Goal: Task Accomplishment & Management: Manage account settings

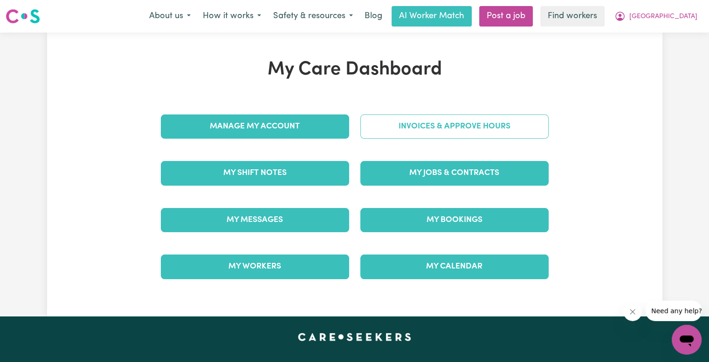
click at [415, 129] on link "Invoices & Approve Hours" at bounding box center [454, 127] width 188 height 24
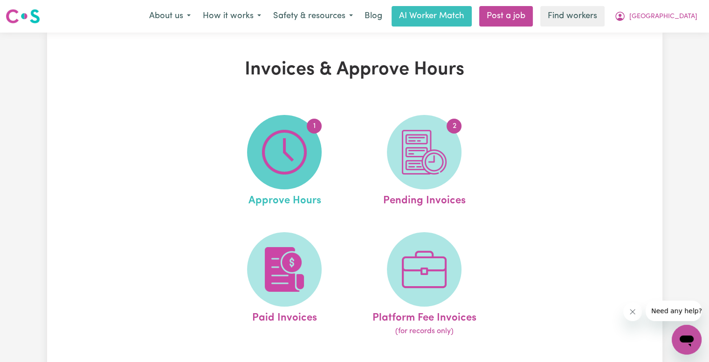
click at [307, 162] on span "1" at bounding box center [284, 152] width 75 height 75
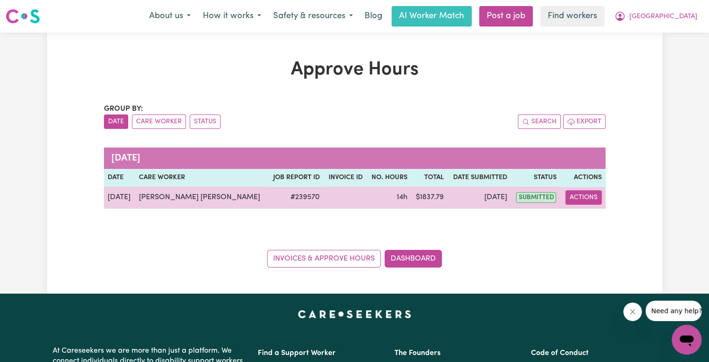
click at [578, 202] on button "Actions" at bounding box center [583, 198] width 36 height 14
click at [581, 218] on icon "View job report 239570" at bounding box center [584, 219] width 7 height 5
select select "pm"
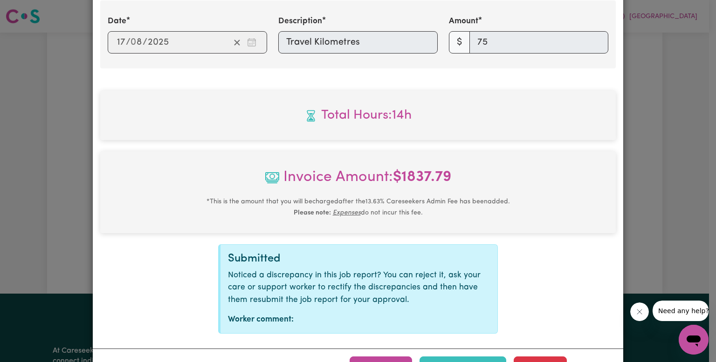
scroll to position [413, 0]
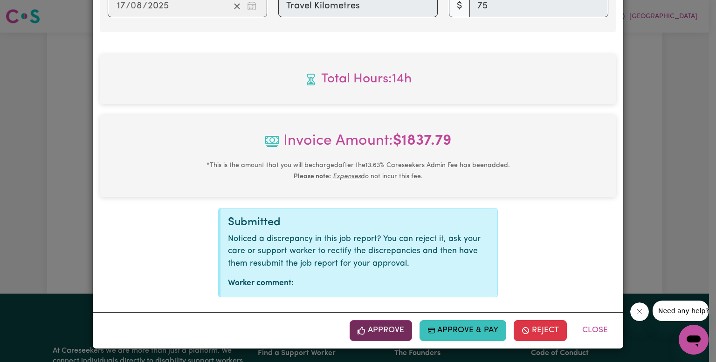
click at [399, 333] on button "Approve" at bounding box center [380, 331] width 62 height 20
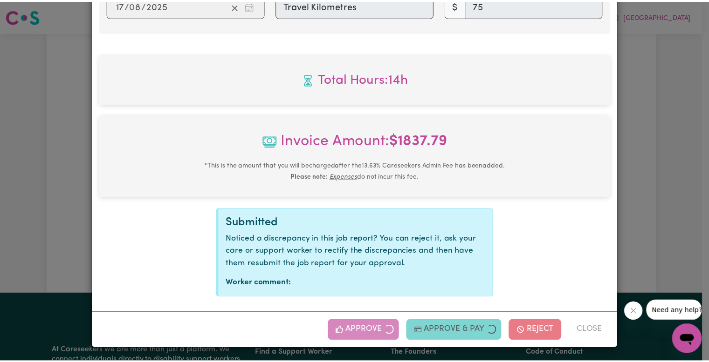
scroll to position [262, 0]
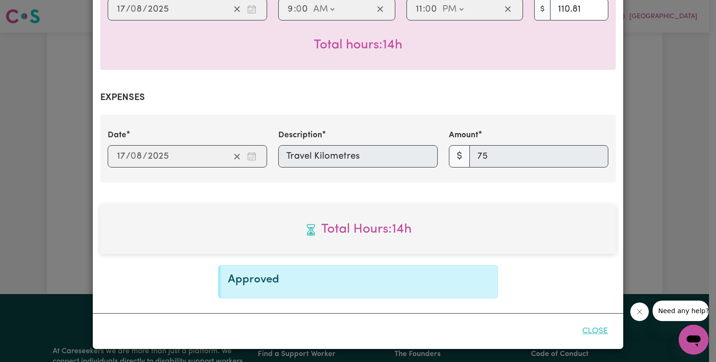
click at [597, 331] on button "Close" at bounding box center [594, 331] width 41 height 20
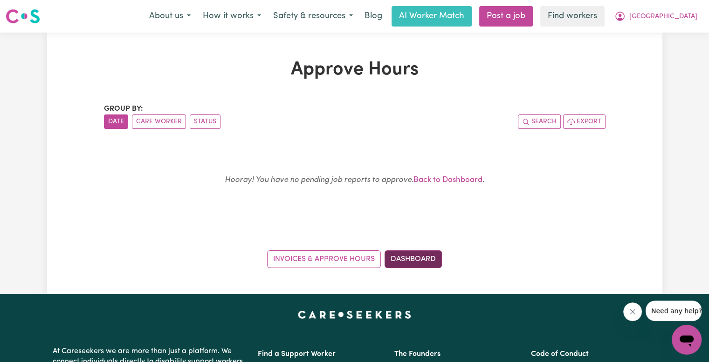
click at [422, 262] on link "Dashboard" at bounding box center [412, 260] width 57 height 18
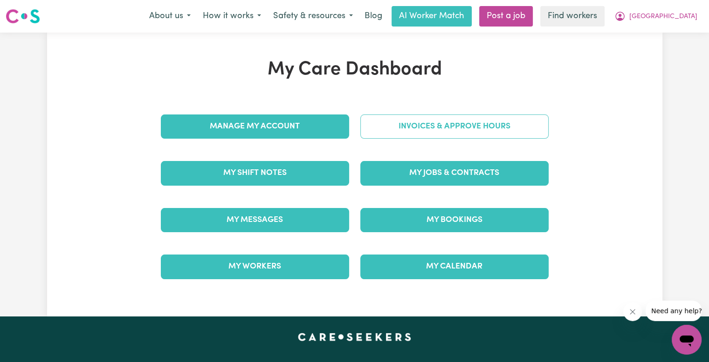
click at [411, 125] on link "Invoices & Approve Hours" at bounding box center [454, 127] width 188 height 24
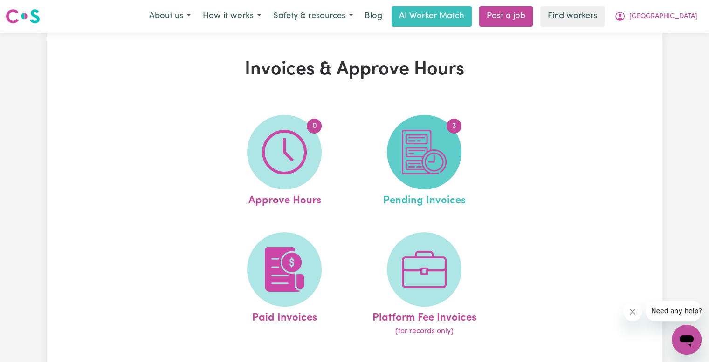
click at [433, 143] on img at bounding box center [424, 152] width 45 height 45
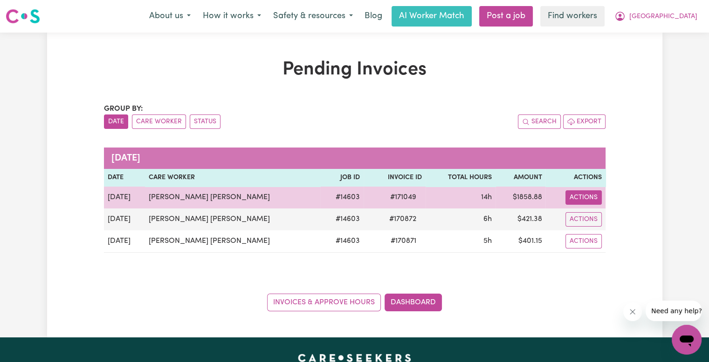
click at [583, 202] on button "Actions" at bounding box center [583, 198] width 36 height 14
click at [584, 218] on link "Download Invoice" at bounding box center [622, 219] width 85 height 19
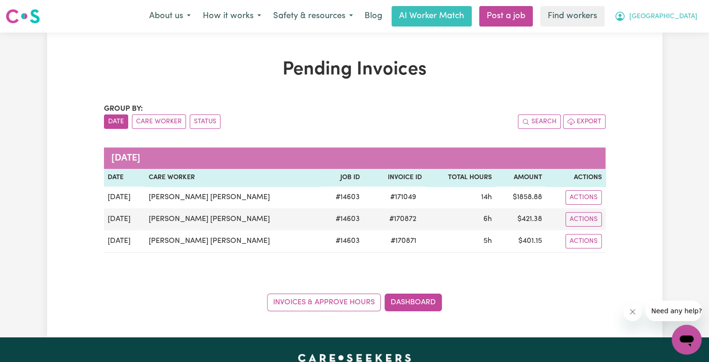
click at [691, 15] on span "[GEOGRAPHIC_DATA]" at bounding box center [663, 17] width 68 height 10
click at [677, 56] on link "Logout" at bounding box center [666, 54] width 74 height 18
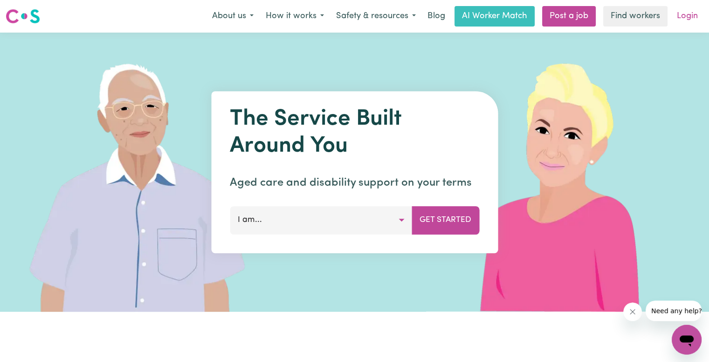
click at [693, 11] on link "Login" at bounding box center [687, 16] width 32 height 20
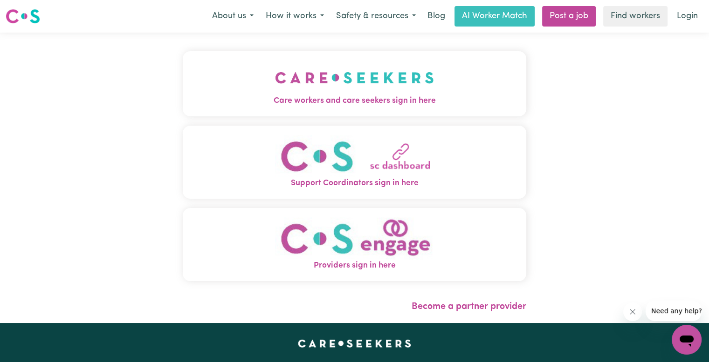
click at [183, 78] on button "Care workers and care seekers sign in here" at bounding box center [354, 83] width 343 height 65
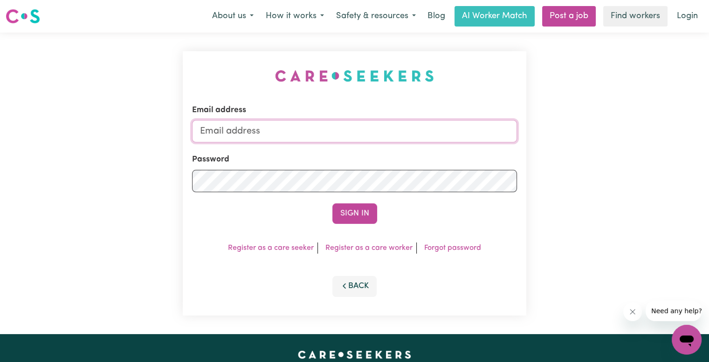
click at [280, 134] on input "Email address" at bounding box center [354, 131] width 325 height 22
type input "[EMAIL_ADDRESS][DOMAIN_NAME]"
click at [332, 204] on button "Sign In" at bounding box center [354, 214] width 45 height 20
